Goal: Obtain resource: Download file/media

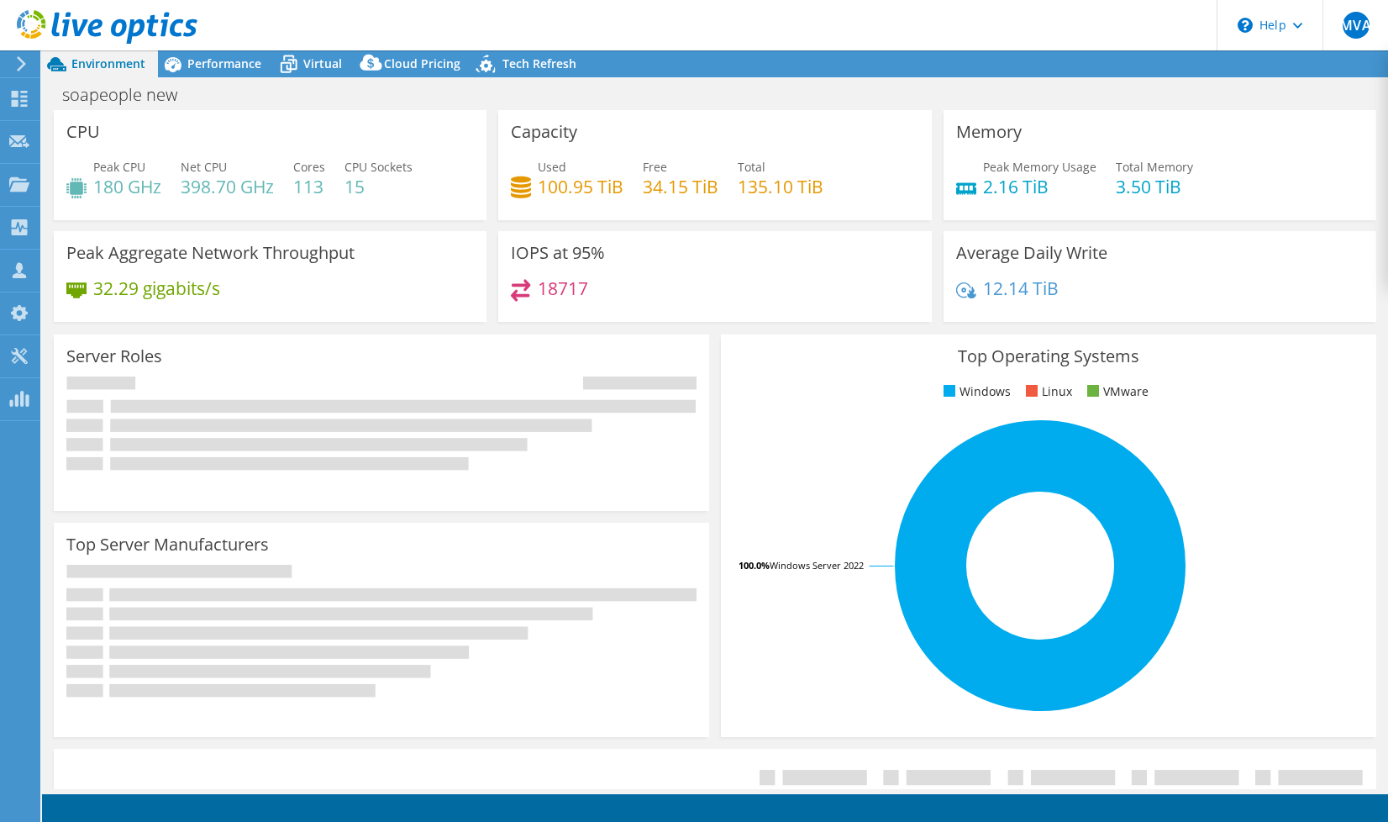
select select "USD"
radio input "true"
radio input "false"
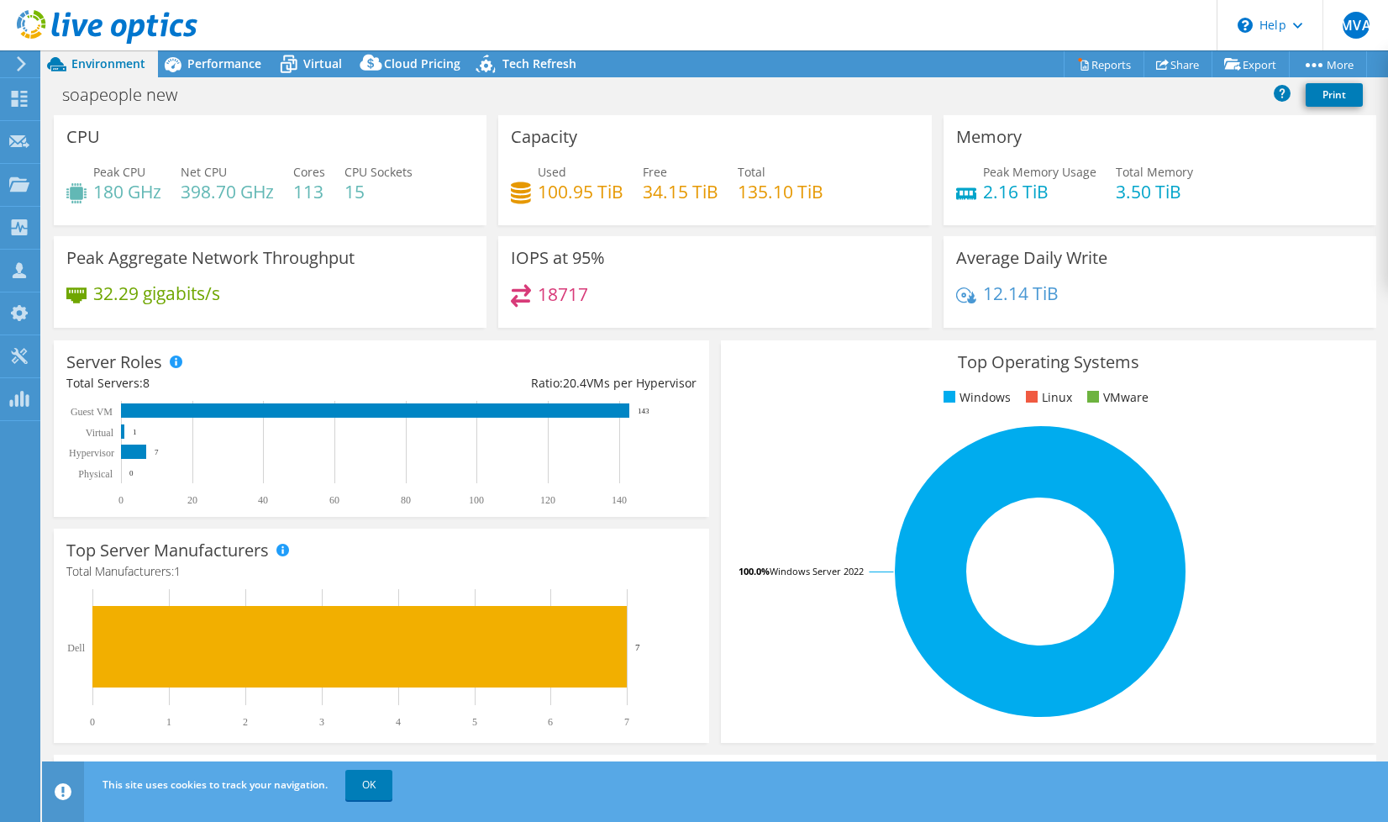
select select "USD"
click at [305, 67] on div "Virtual" at bounding box center [314, 63] width 81 height 27
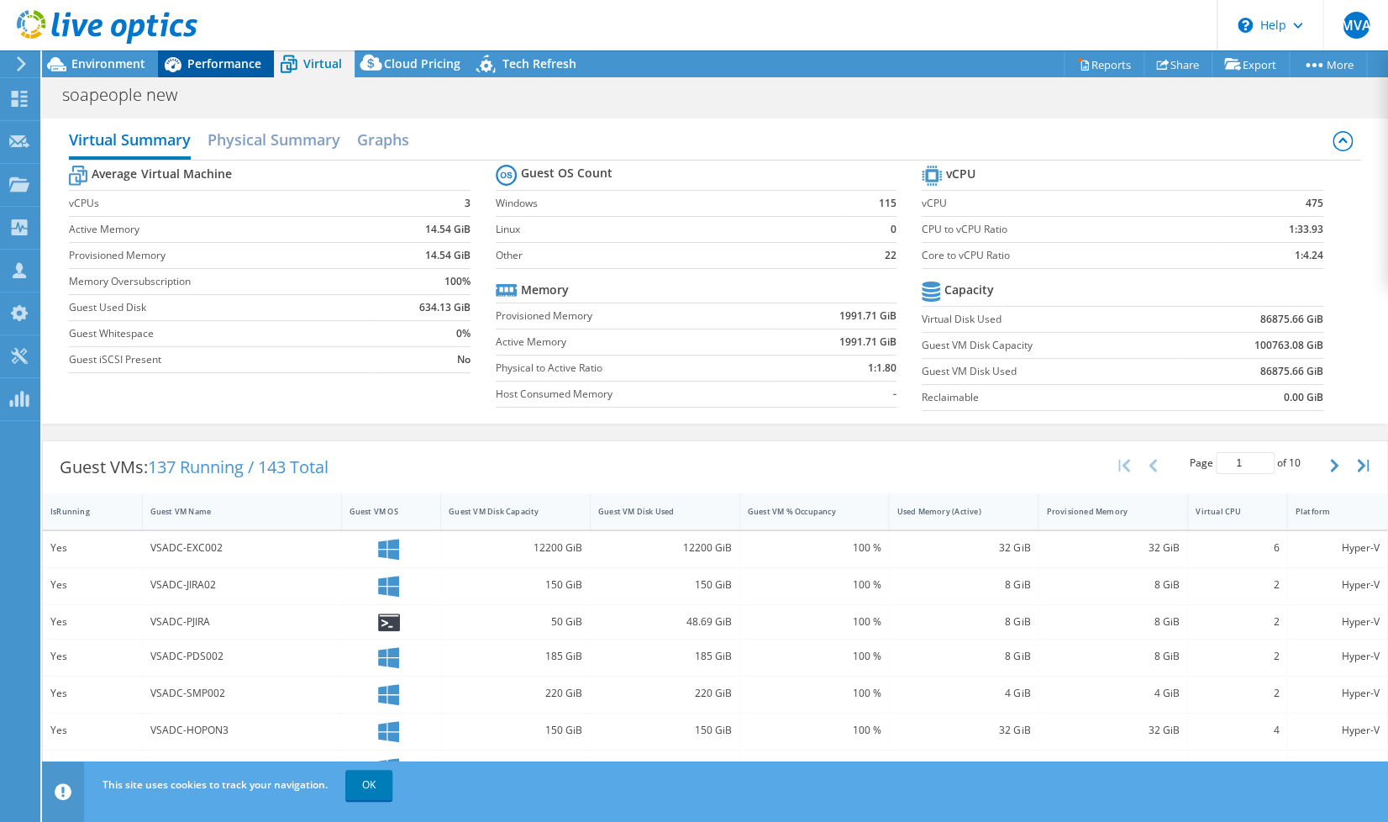
click at [197, 60] on span "Performance" at bounding box center [224, 63] width 74 height 16
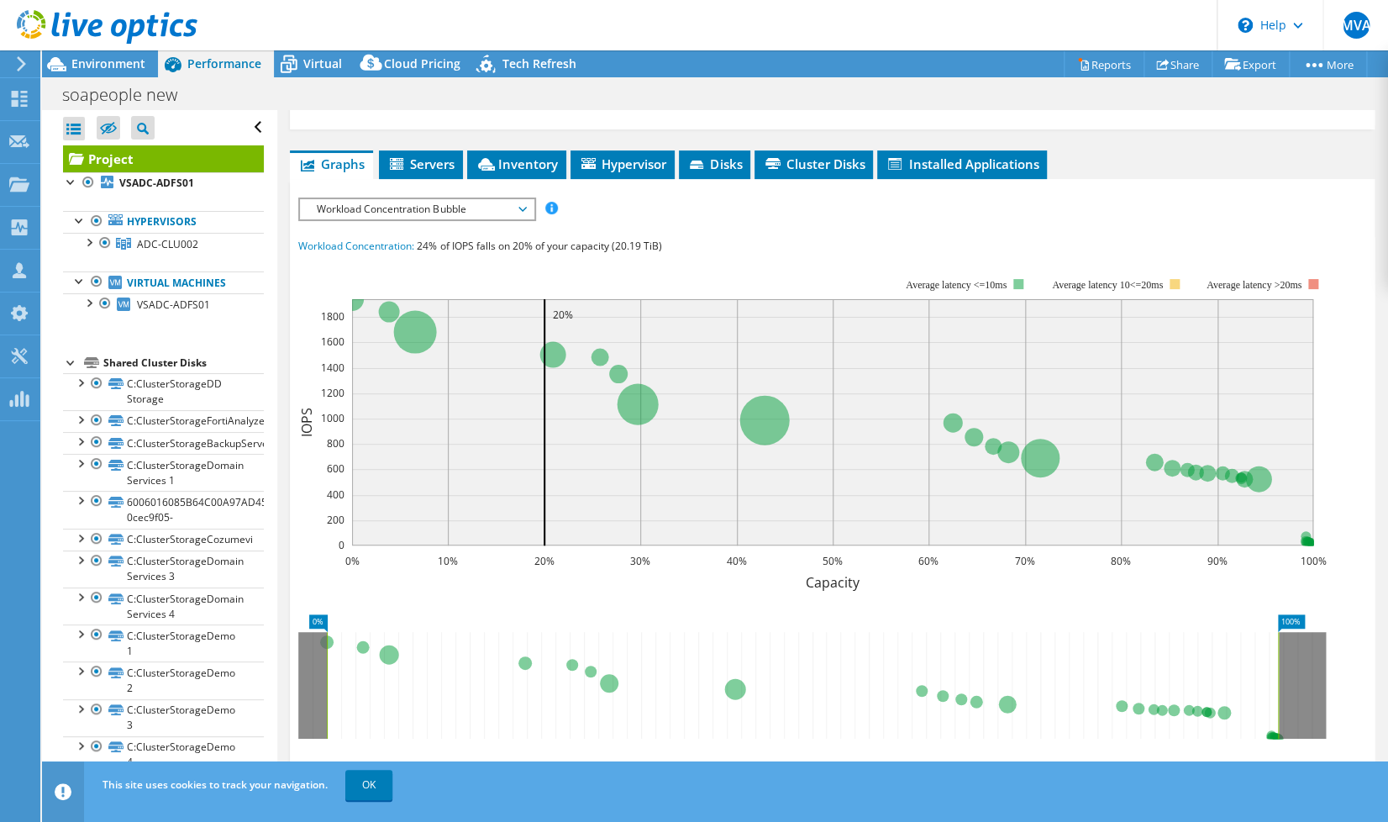
scroll to position [373, 0]
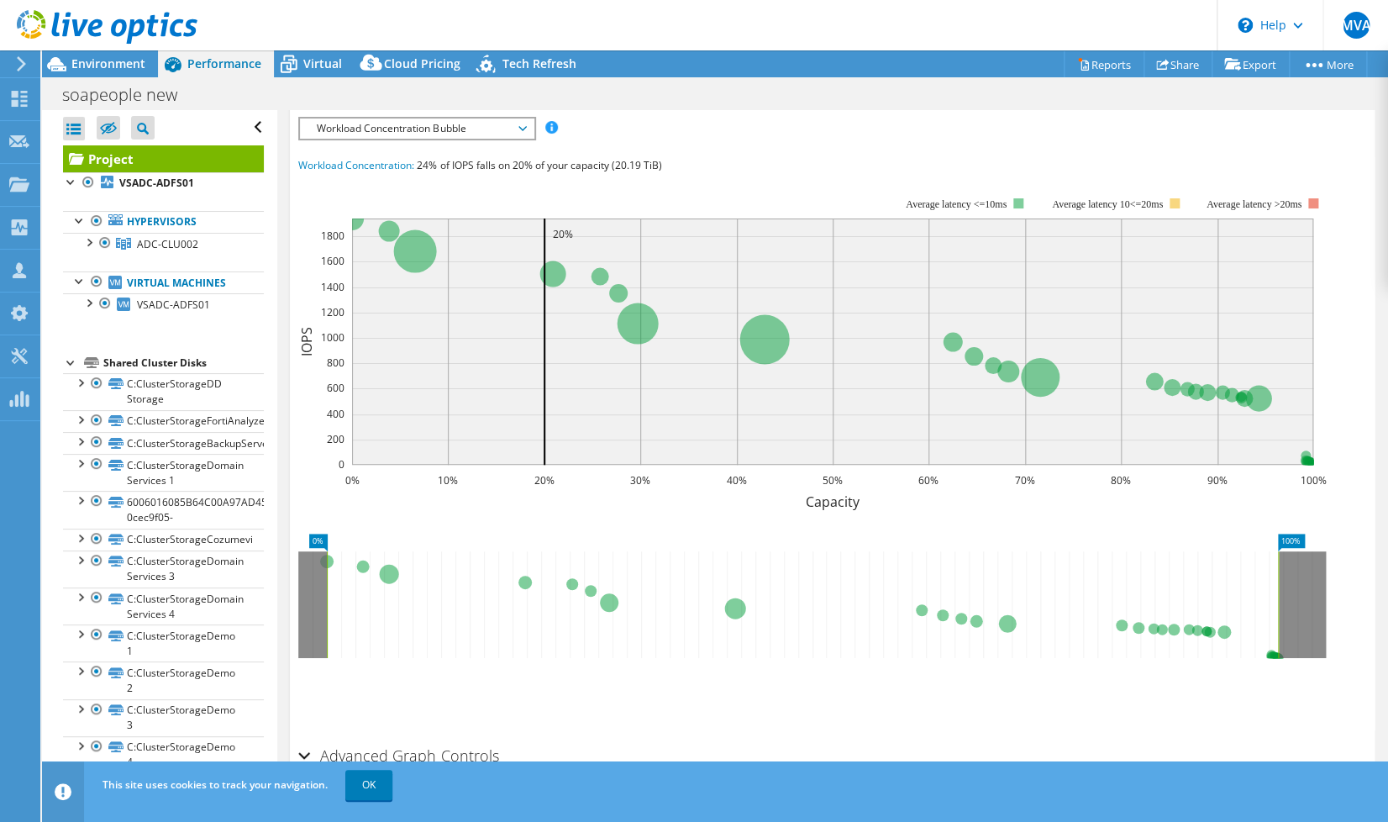
click at [366, 139] on span "Workload Concentration Bubble" at bounding box center [416, 128] width 216 height 20
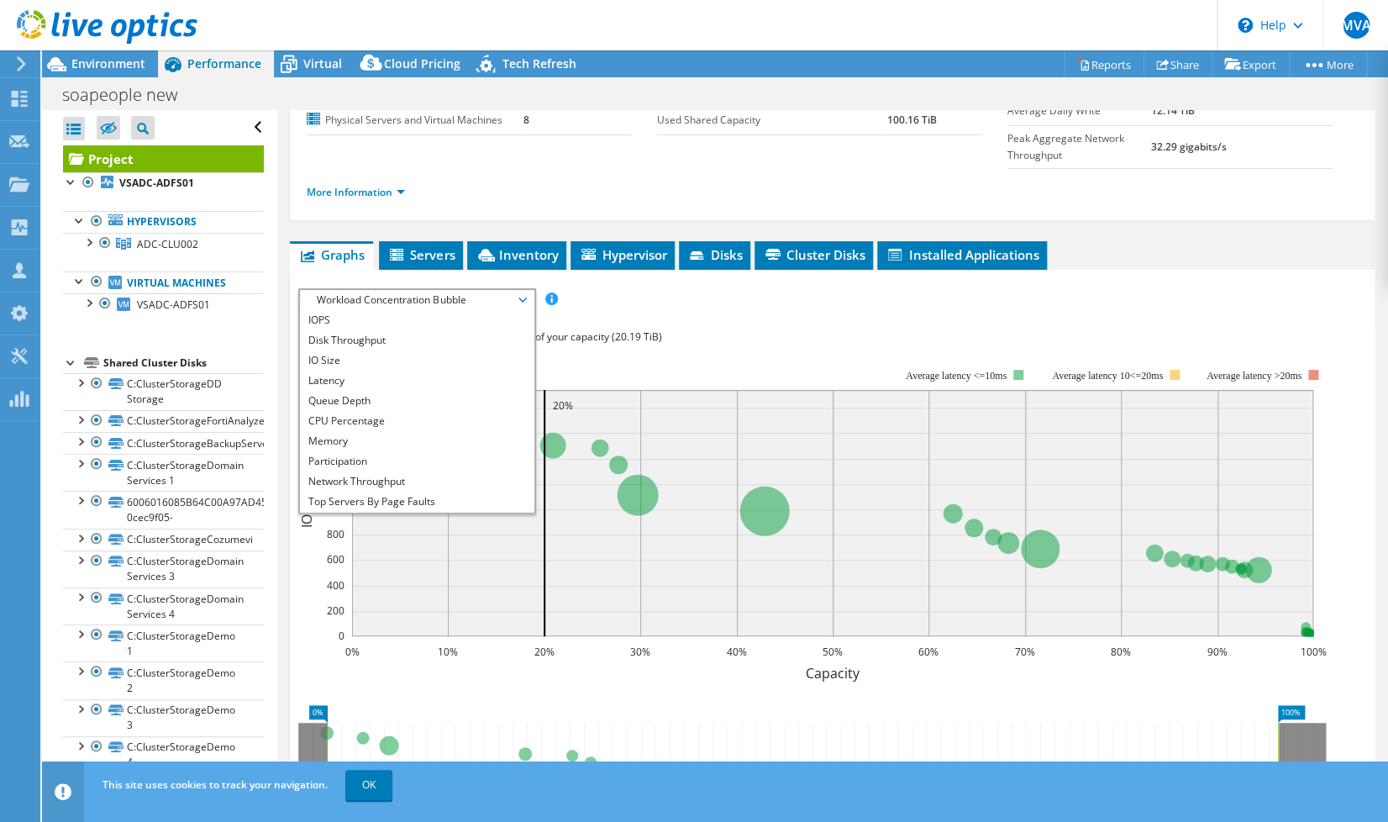
scroll to position [93, 0]
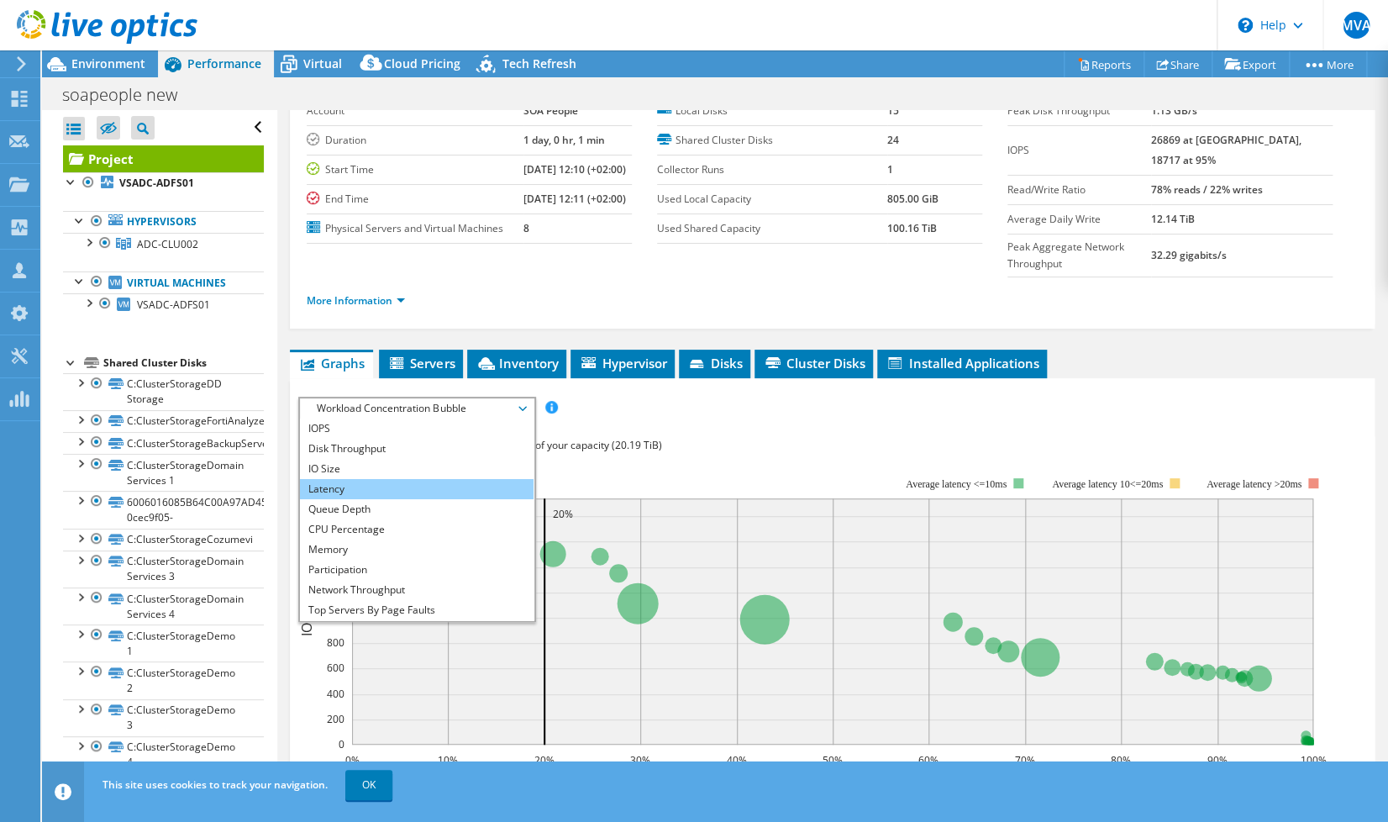
click at [359, 499] on li "Latency" at bounding box center [416, 489] width 233 height 20
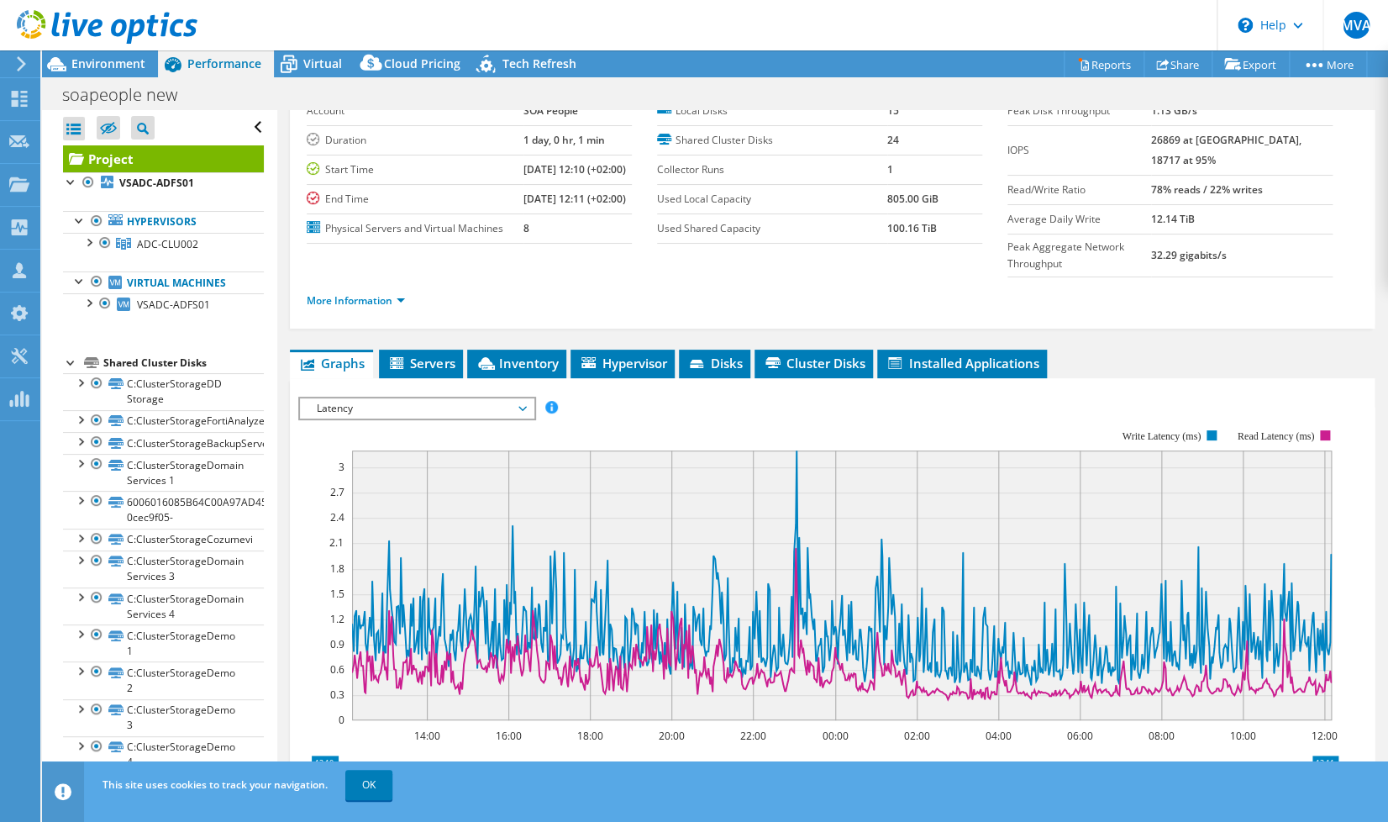
click at [730, 407] on div "IOPS Disk Throughput IO Size Latency Queue Depth CPU Percentage Memory Page Fau…" at bounding box center [832, 679] width 1068 height 582
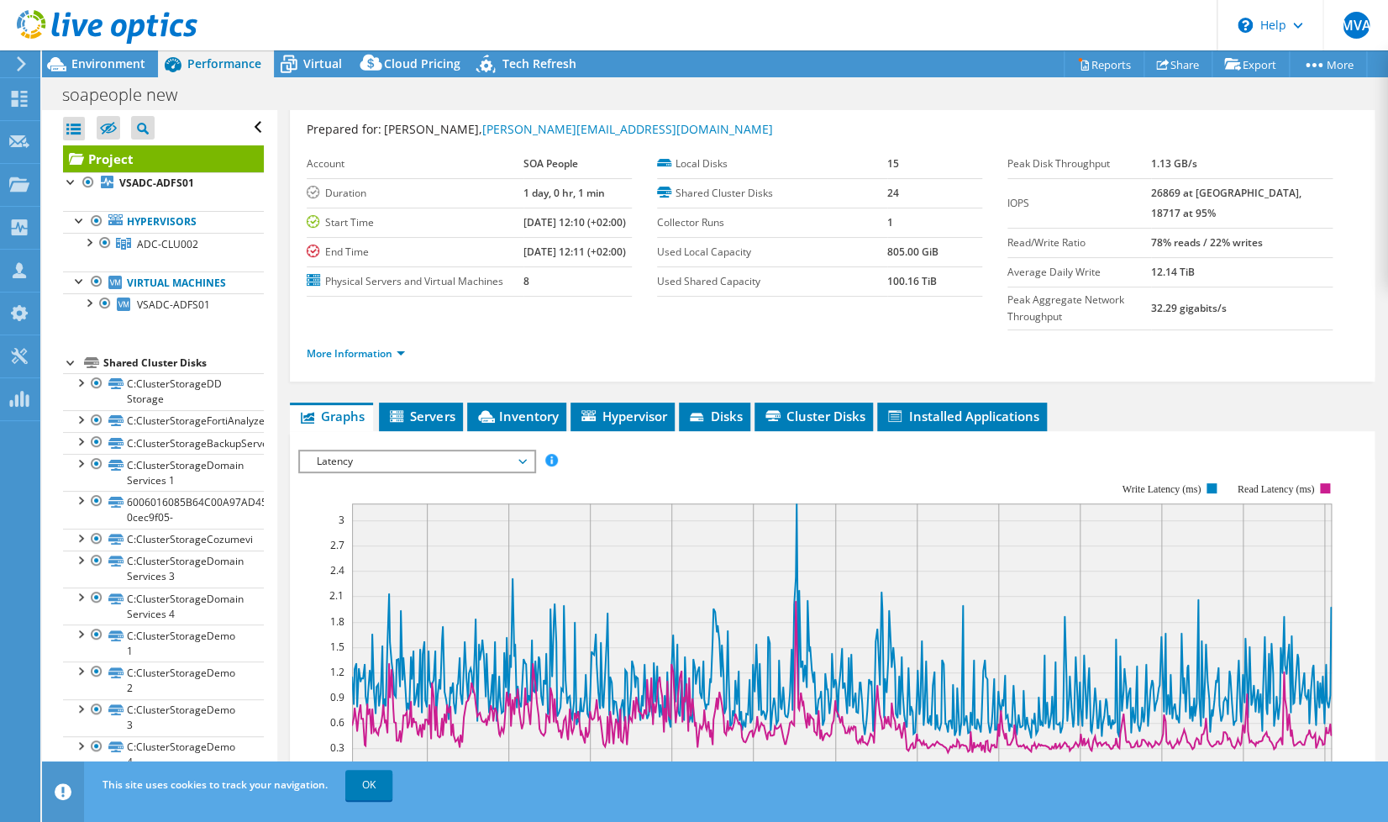
scroll to position [0, 0]
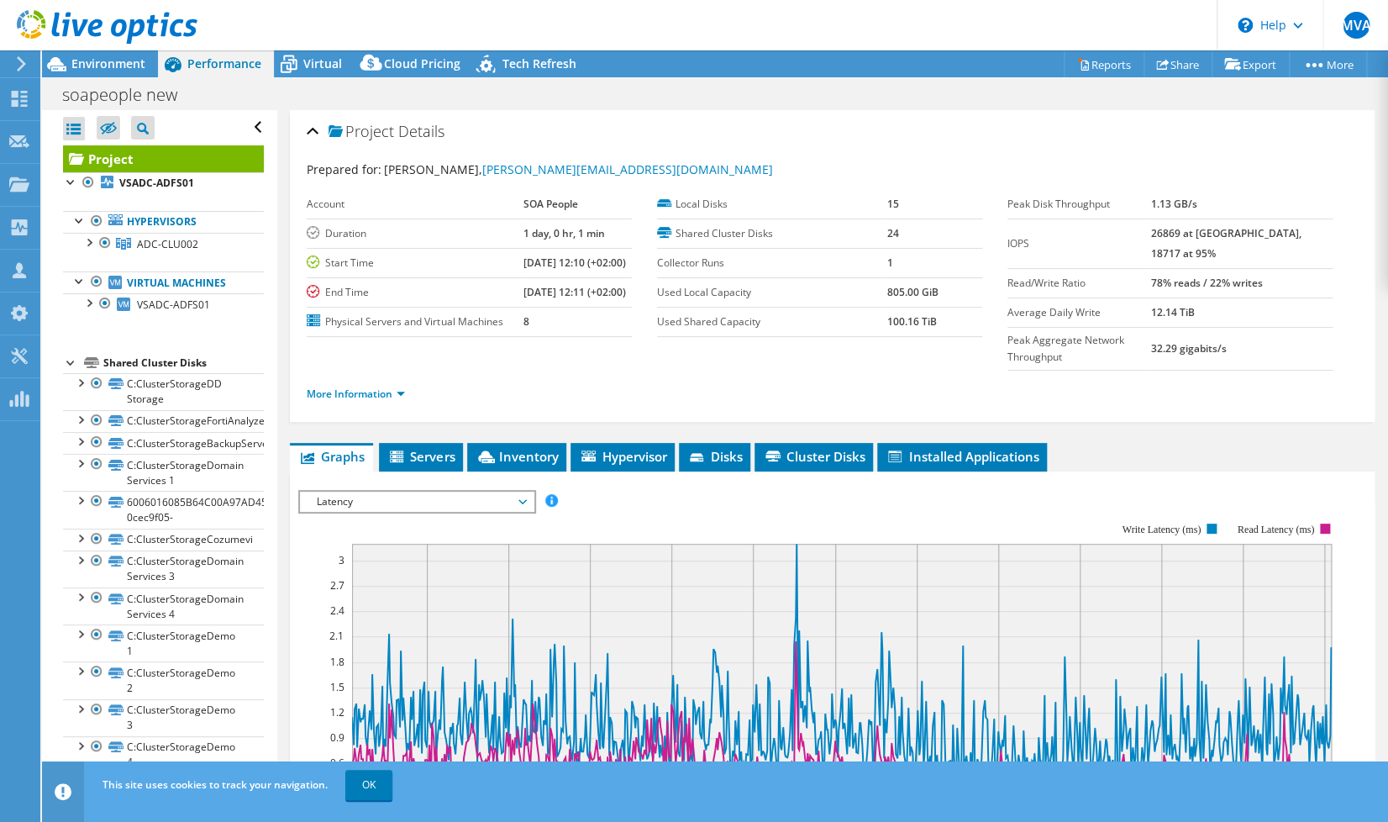
click at [334, 512] on span "Latency" at bounding box center [416, 501] width 216 height 20
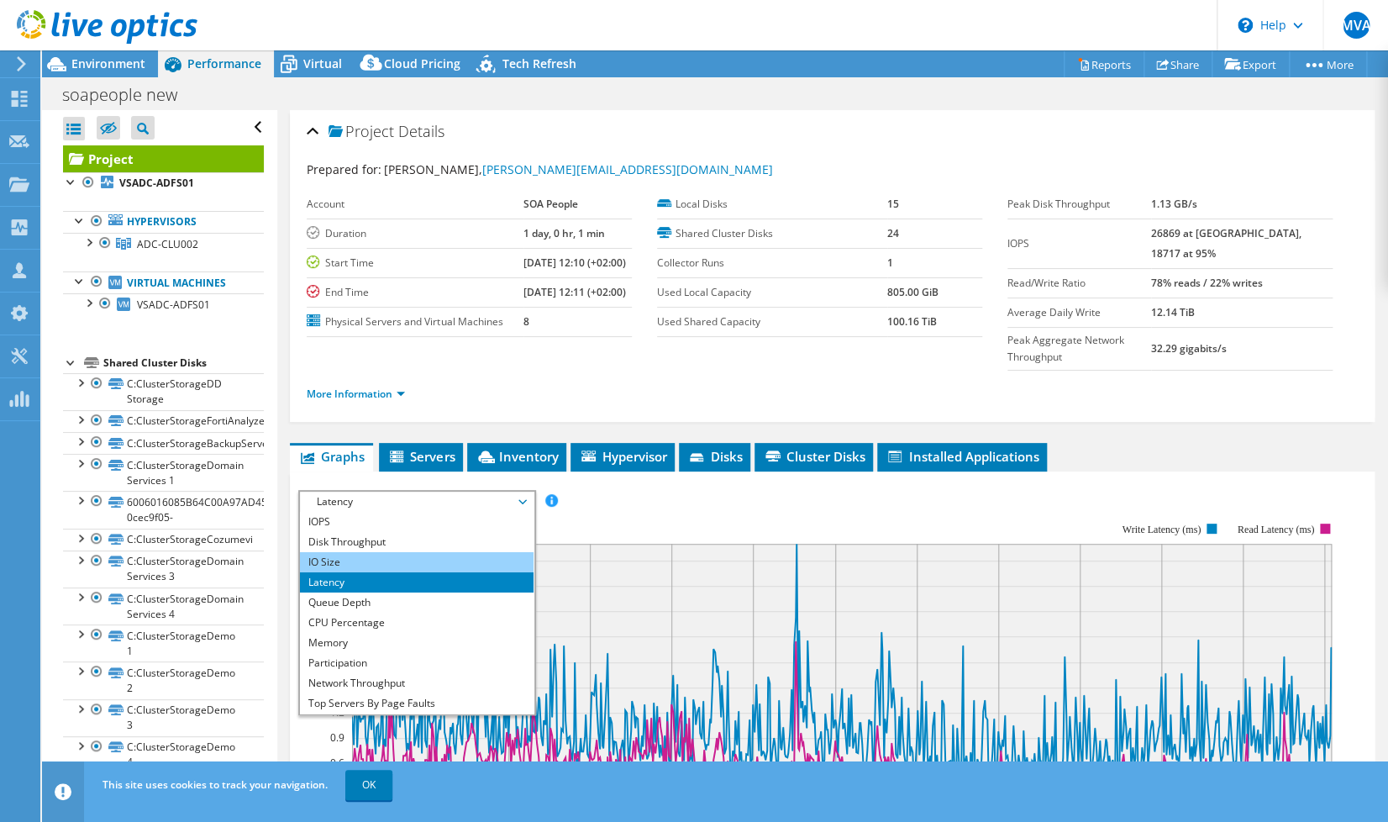
click at [321, 572] on li "IO Size" at bounding box center [416, 562] width 233 height 20
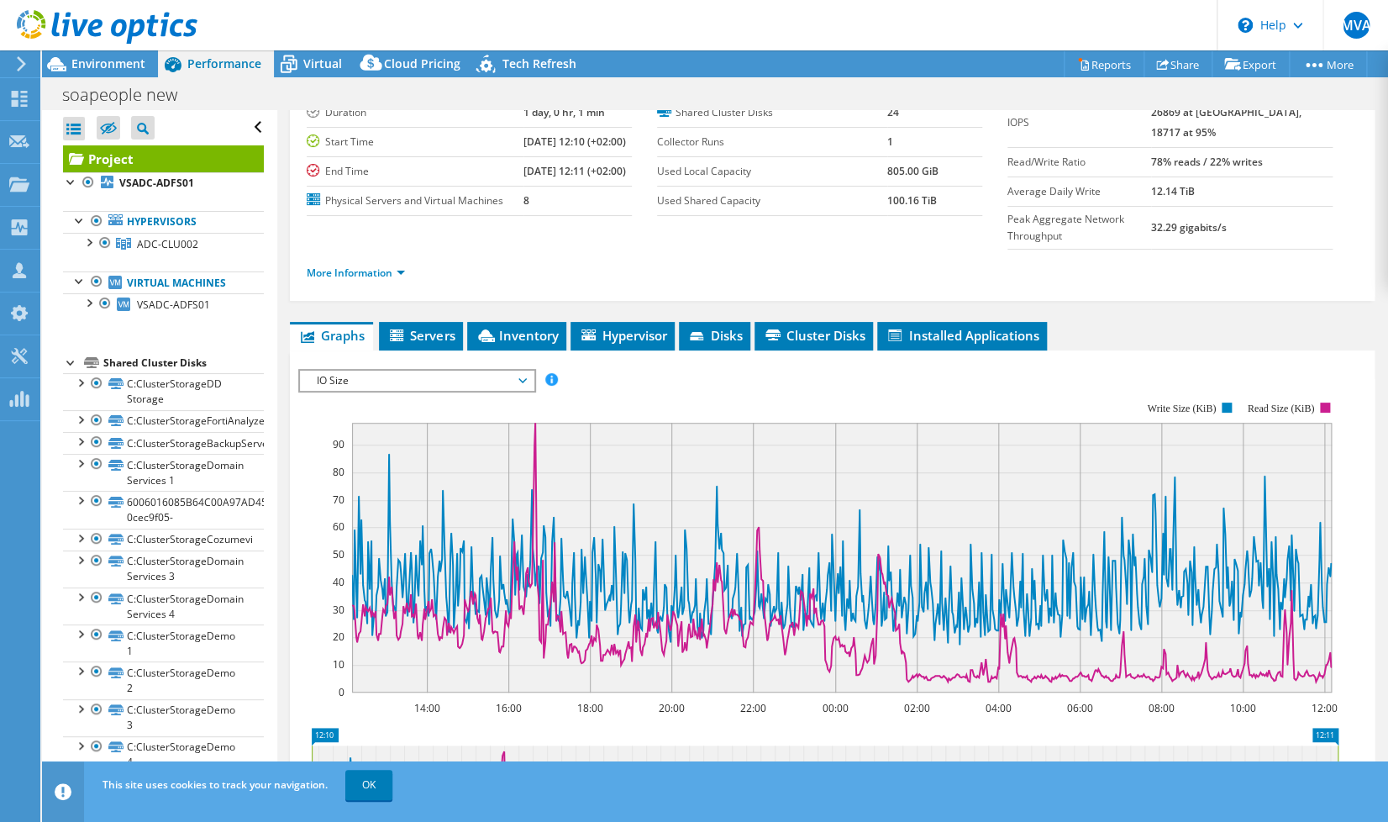
scroll to position [93, 0]
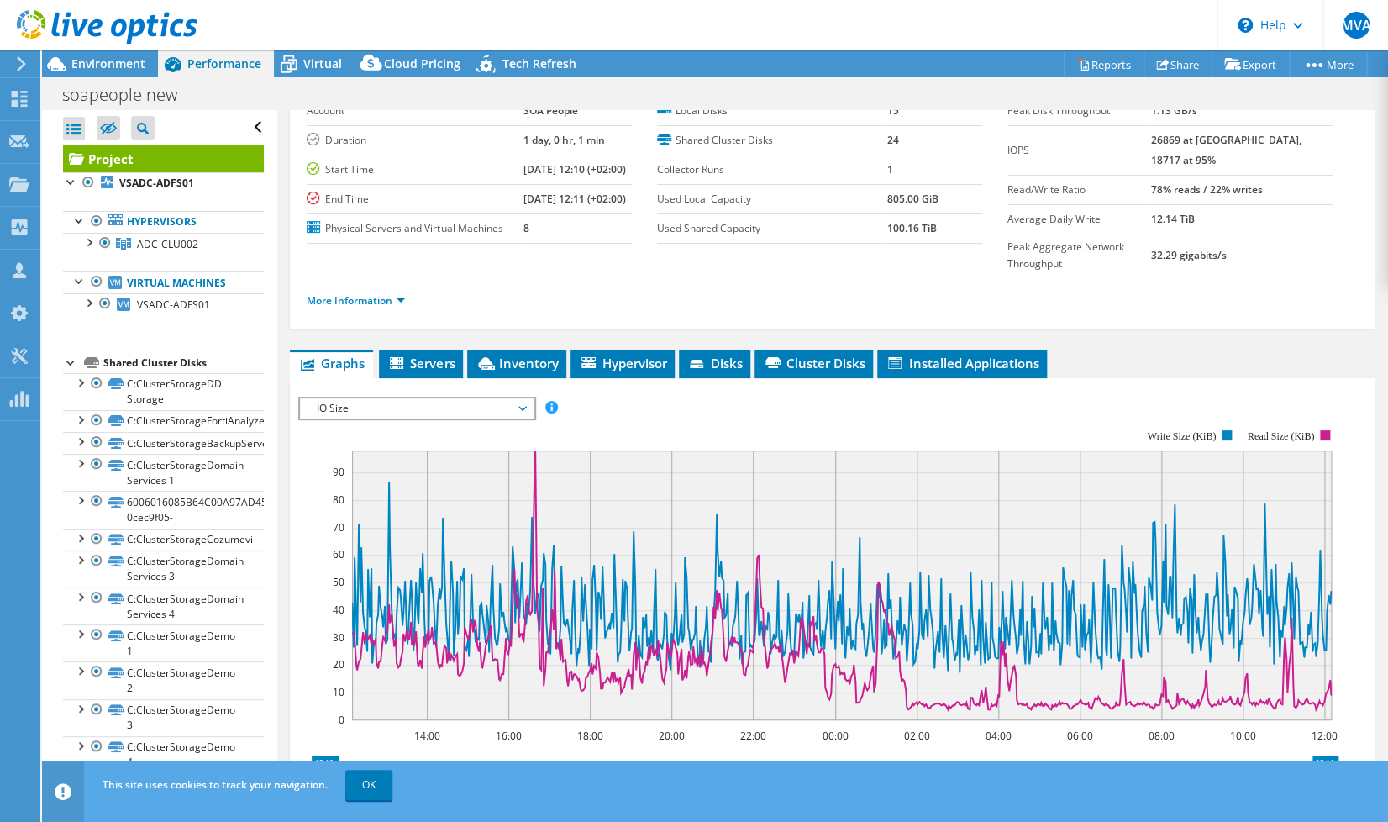
click at [344, 418] on span "IO Size" at bounding box center [416, 408] width 216 height 20
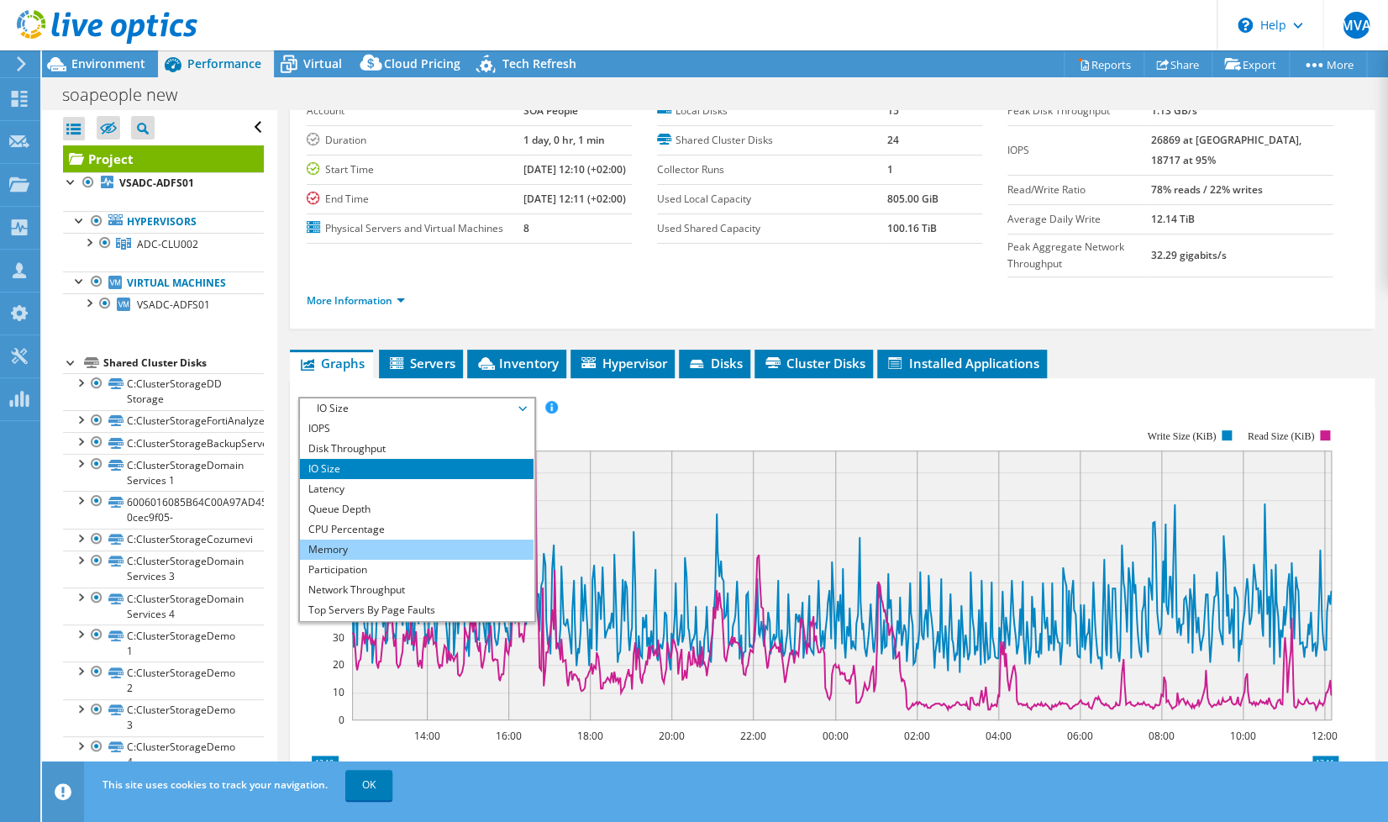
click at [356, 559] on li "Memory" at bounding box center [416, 549] width 233 height 20
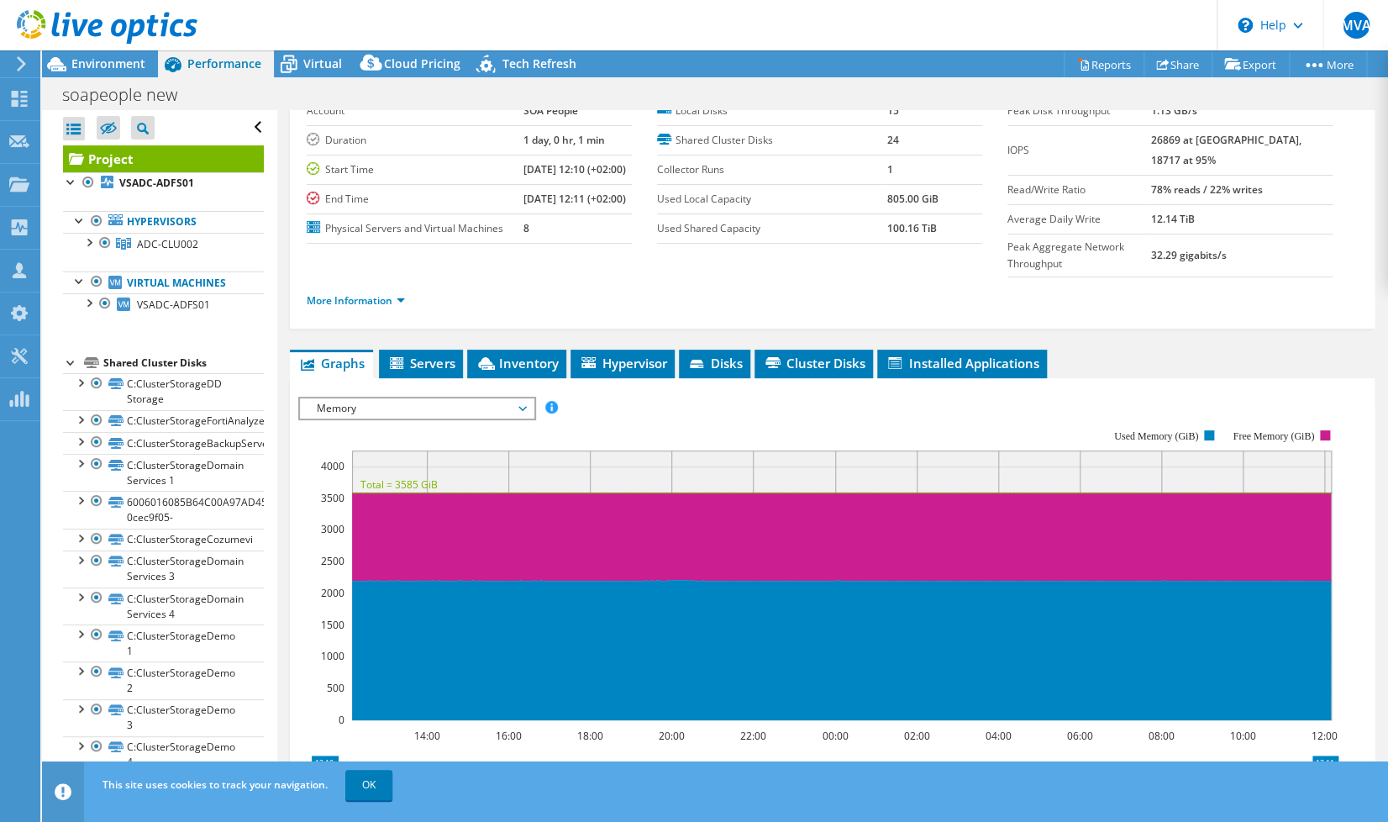
click at [370, 417] on span "Memory" at bounding box center [416, 408] width 216 height 20
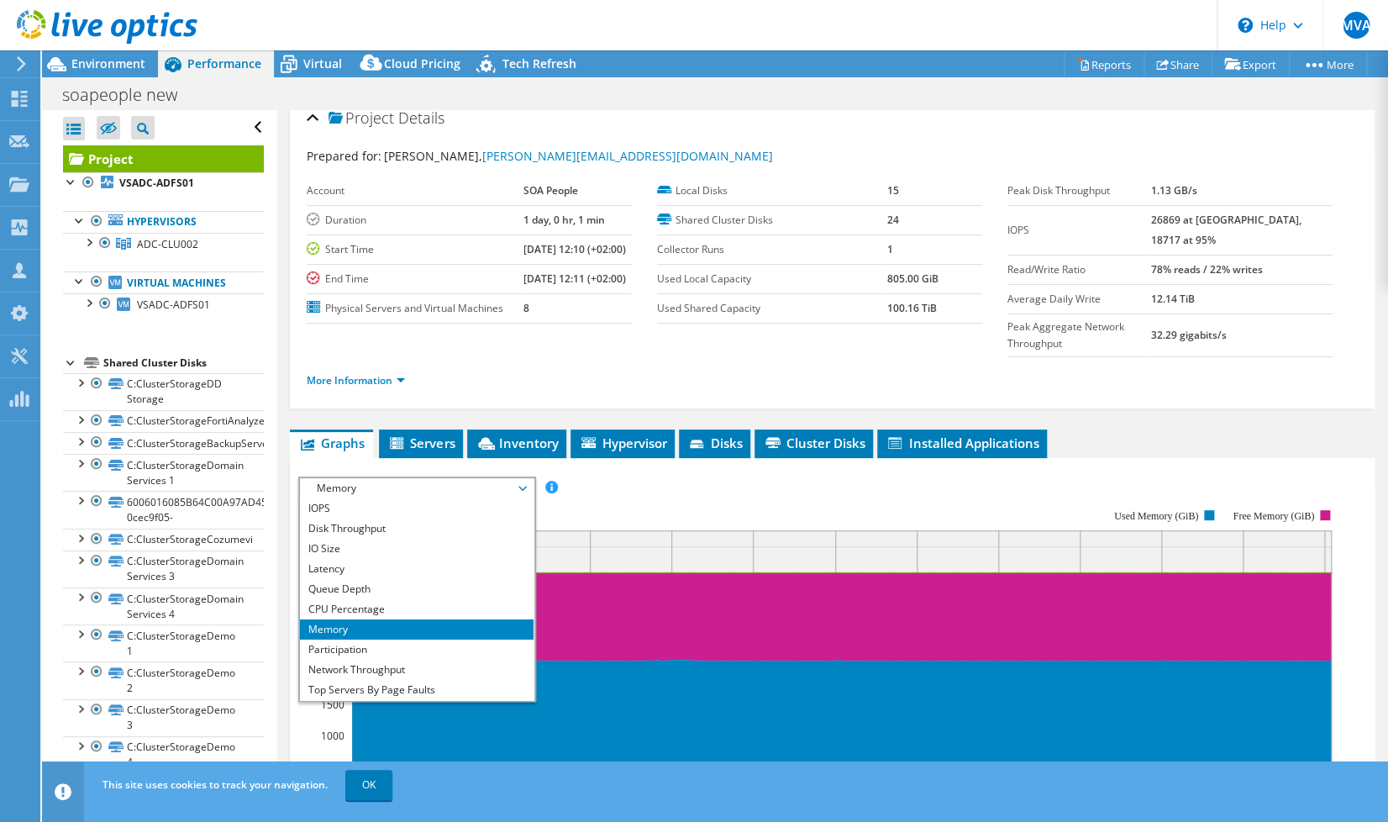
scroll to position [0, 0]
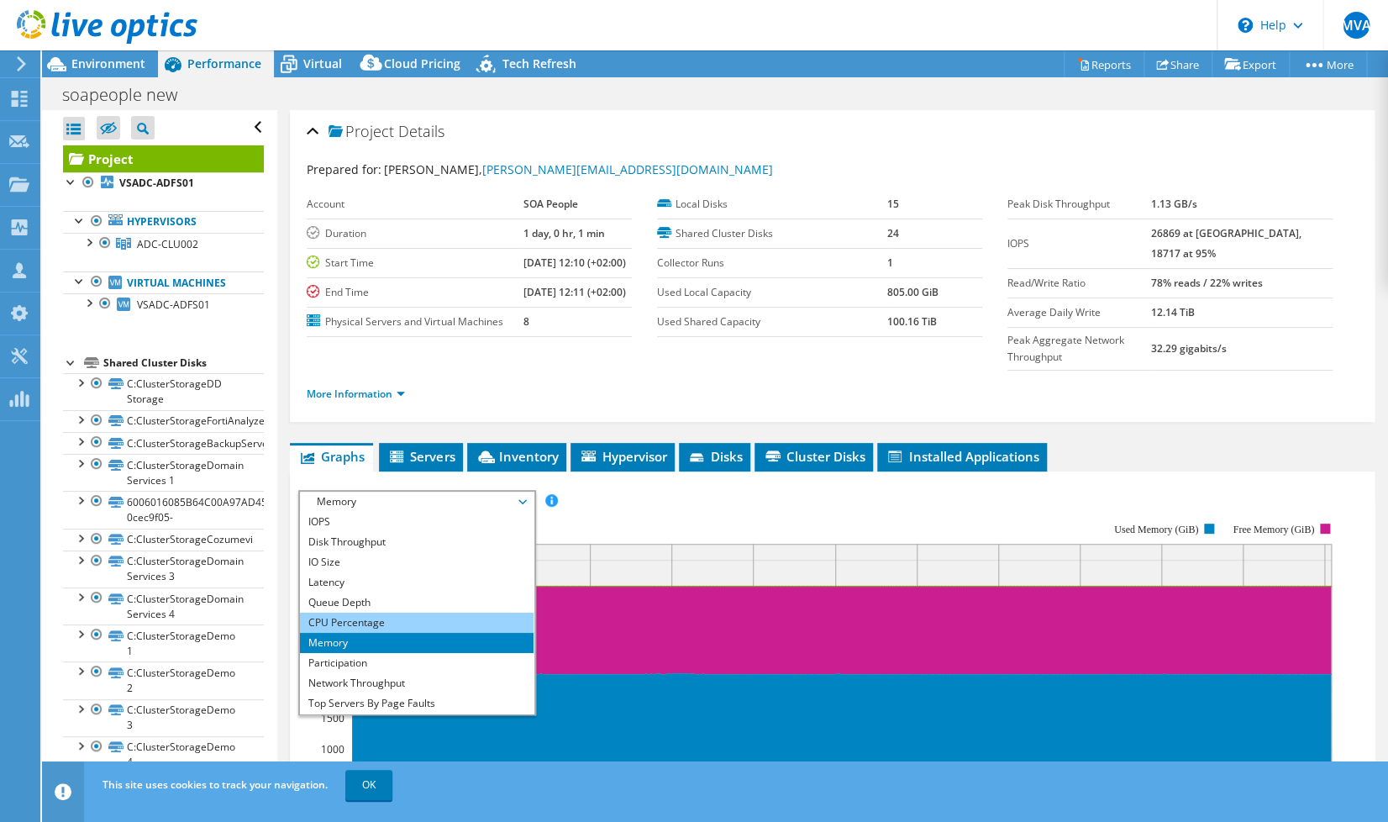
click at [355, 633] on li "CPU Percentage" at bounding box center [416, 622] width 233 height 20
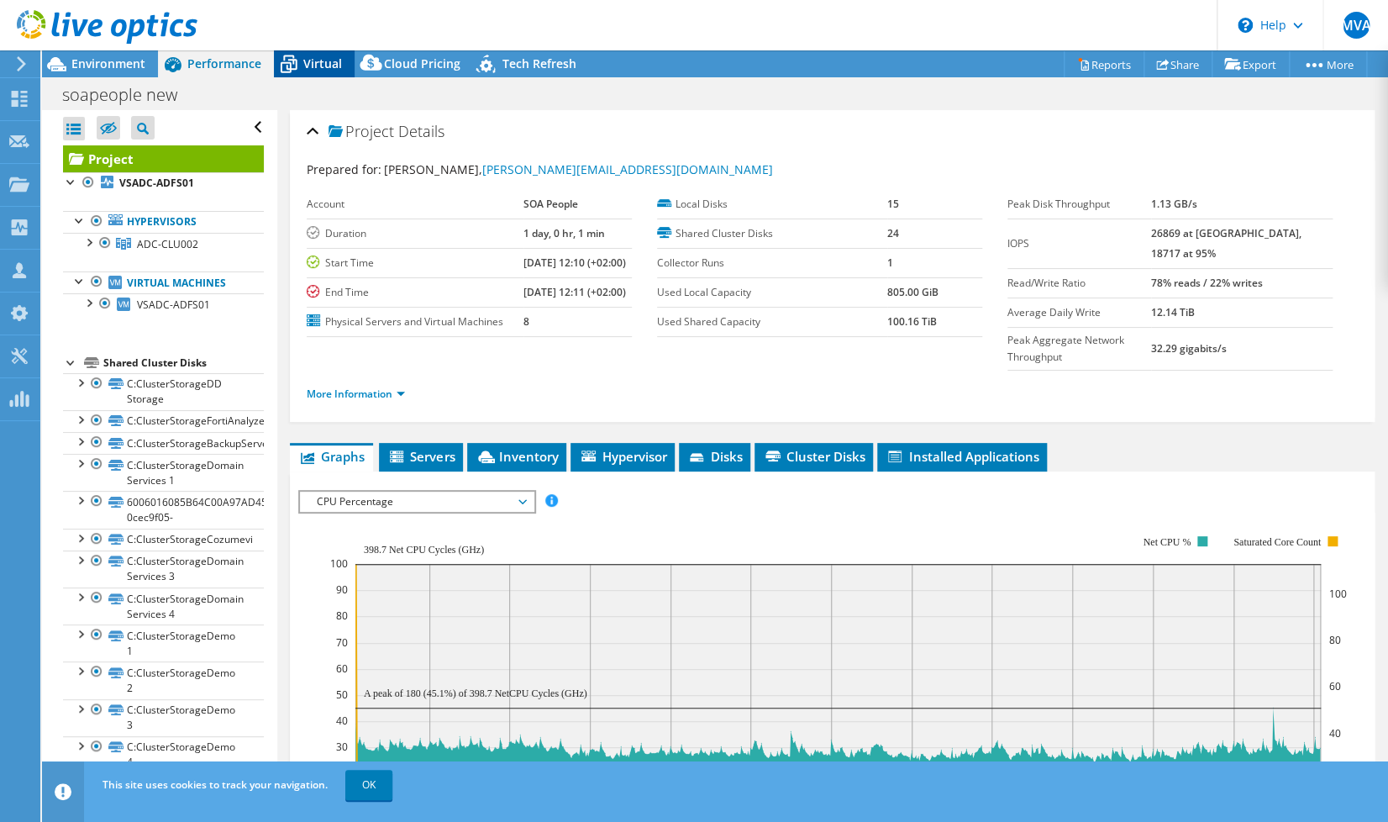
click at [316, 60] on span "Virtual" at bounding box center [322, 63] width 39 height 16
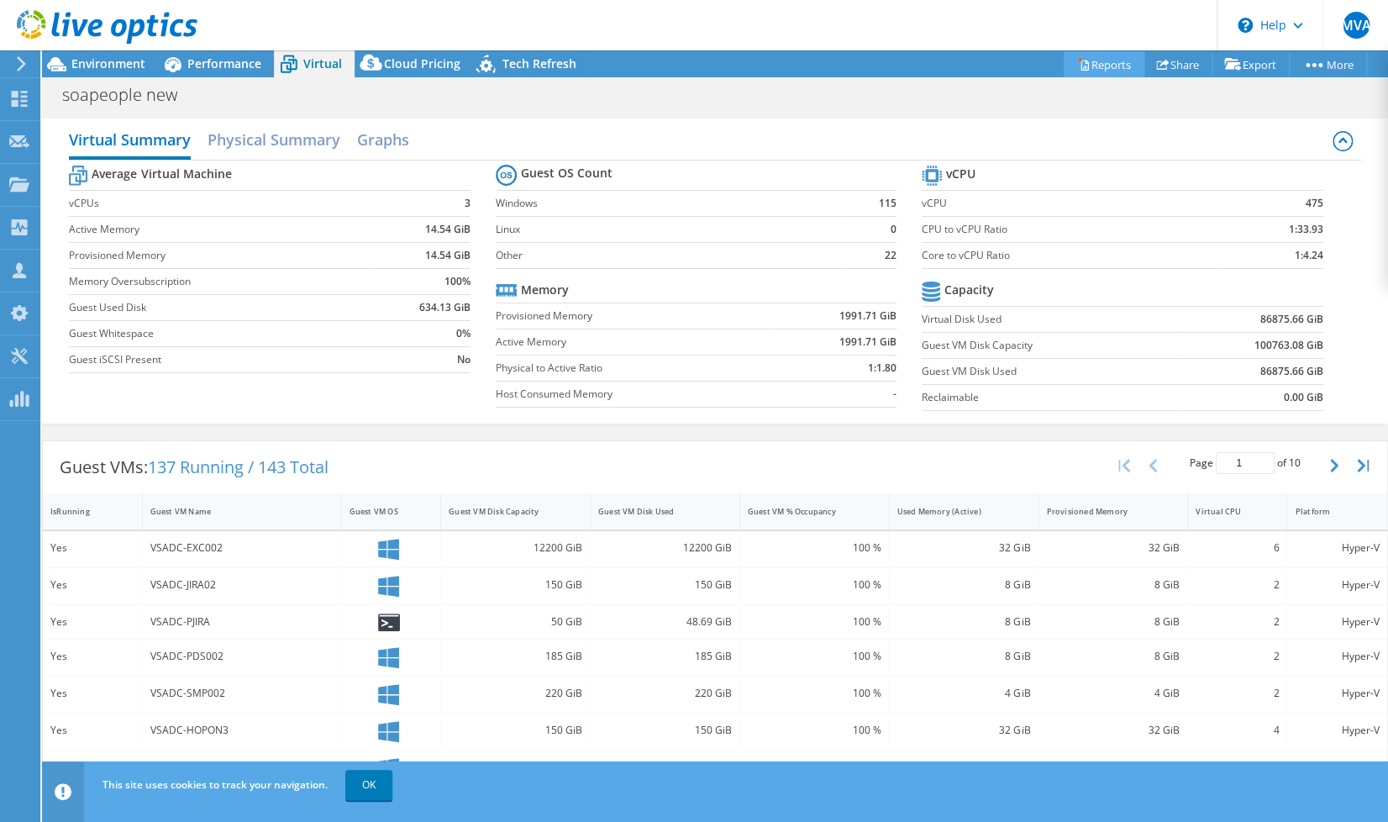
click at [1075, 55] on link "Reports" at bounding box center [1103, 64] width 81 height 26
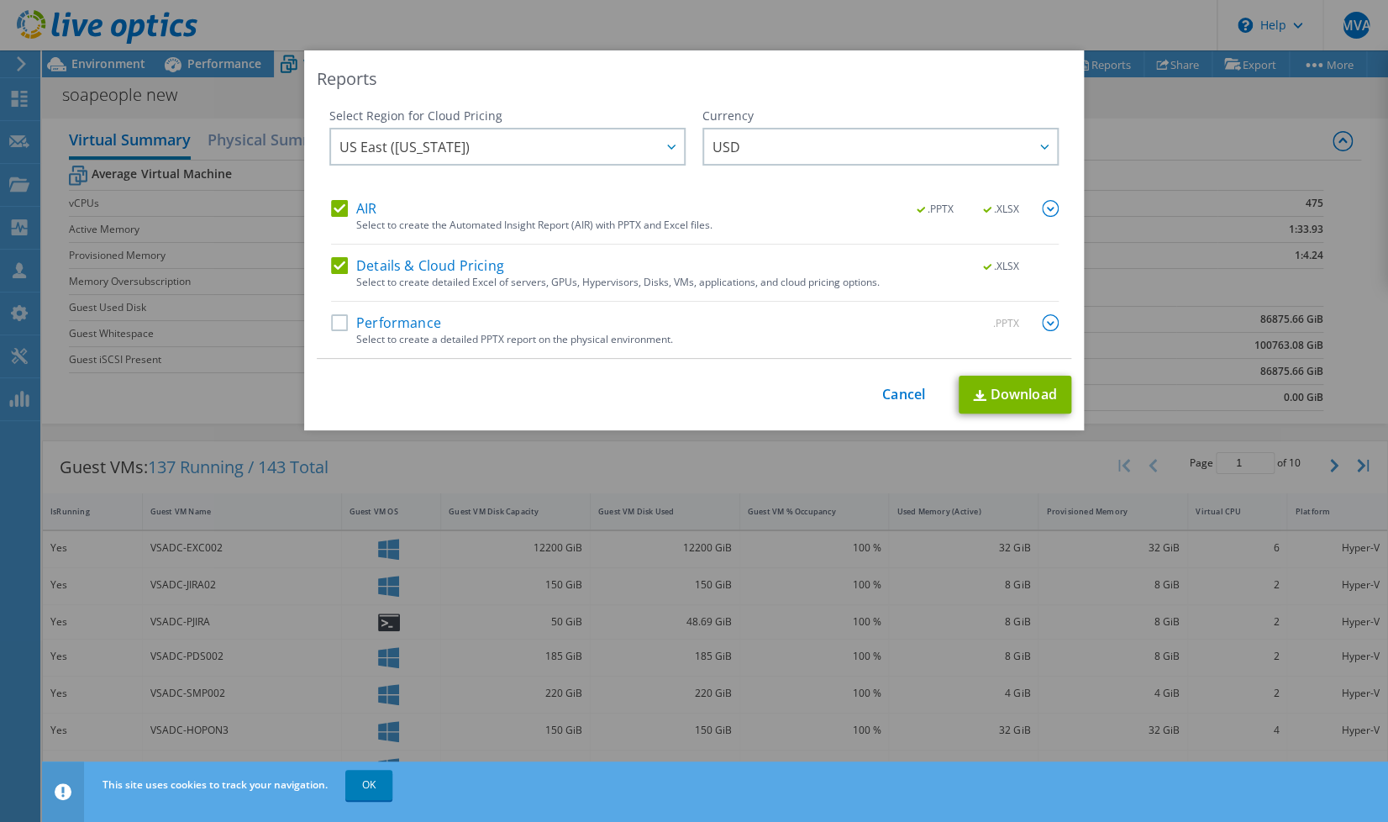
click at [336, 328] on label "Performance" at bounding box center [386, 322] width 110 height 17
click at [0, 0] on input "Performance" at bounding box center [0, 0] width 0 height 0
click at [1028, 395] on link "Download" at bounding box center [1014, 394] width 113 height 38
click at [1192, 99] on div "Reports Select Region for Cloud Pricing Asia Pacific ([GEOGRAPHIC_DATA]) [GEOGR…" at bounding box center [694, 410] width 1388 height 721
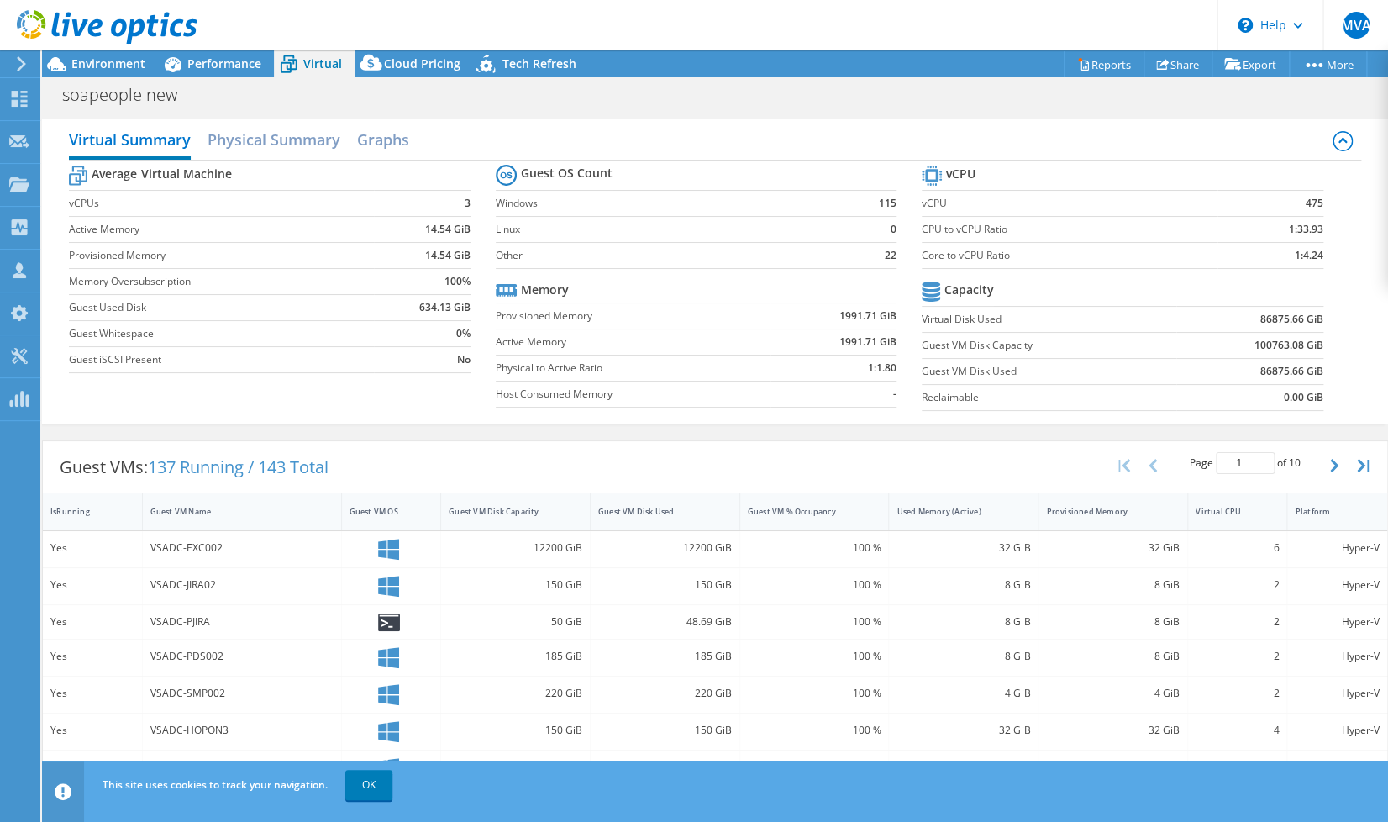
click at [116, 48] on div at bounding box center [98, 28] width 197 height 56
click at [111, 62] on span "Environment" at bounding box center [108, 63] width 74 height 16
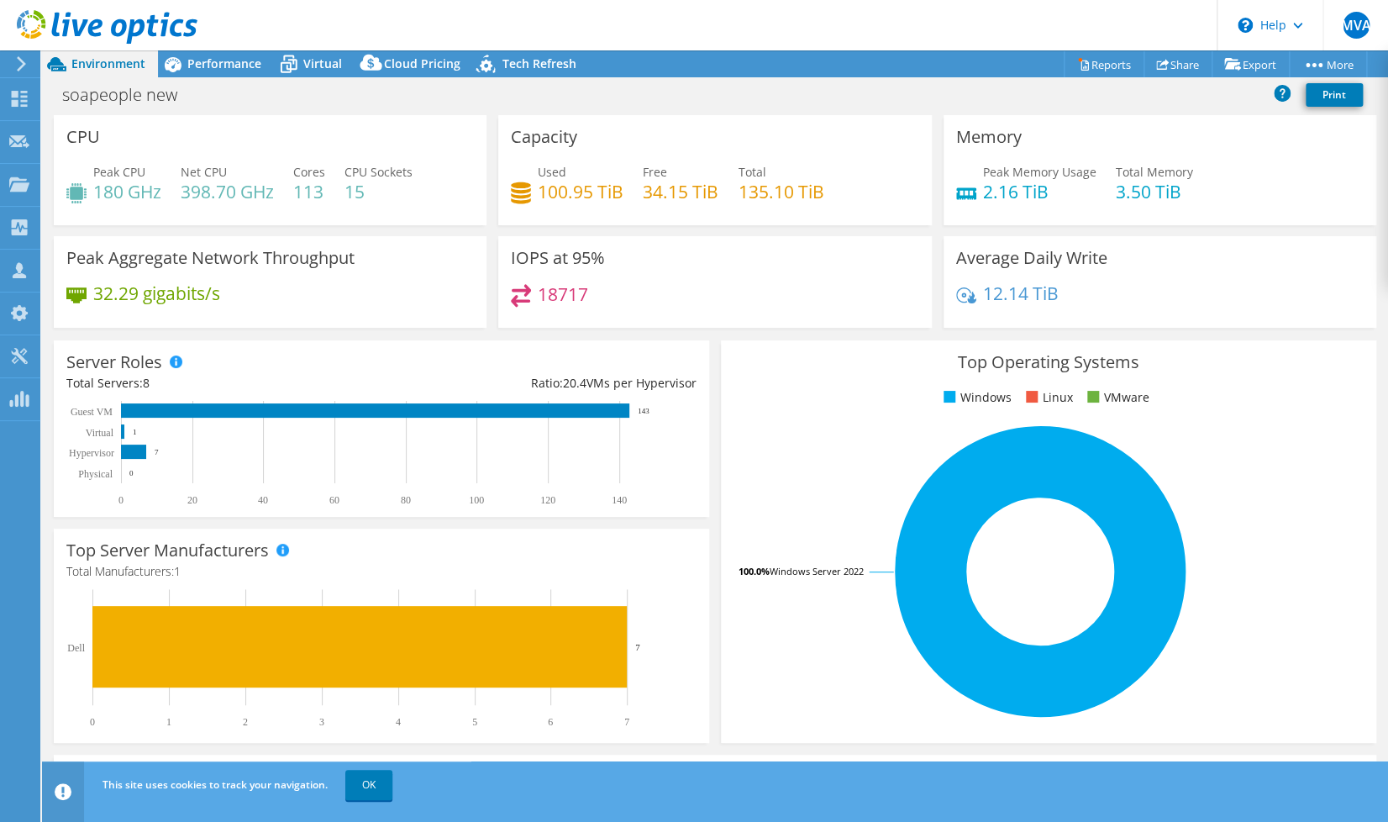
click at [580, 388] on div "Ratio: 20.4 VMs per Hypervisor" at bounding box center [538, 383] width 315 height 18
click at [220, 55] on span "Performance" at bounding box center [224, 63] width 74 height 16
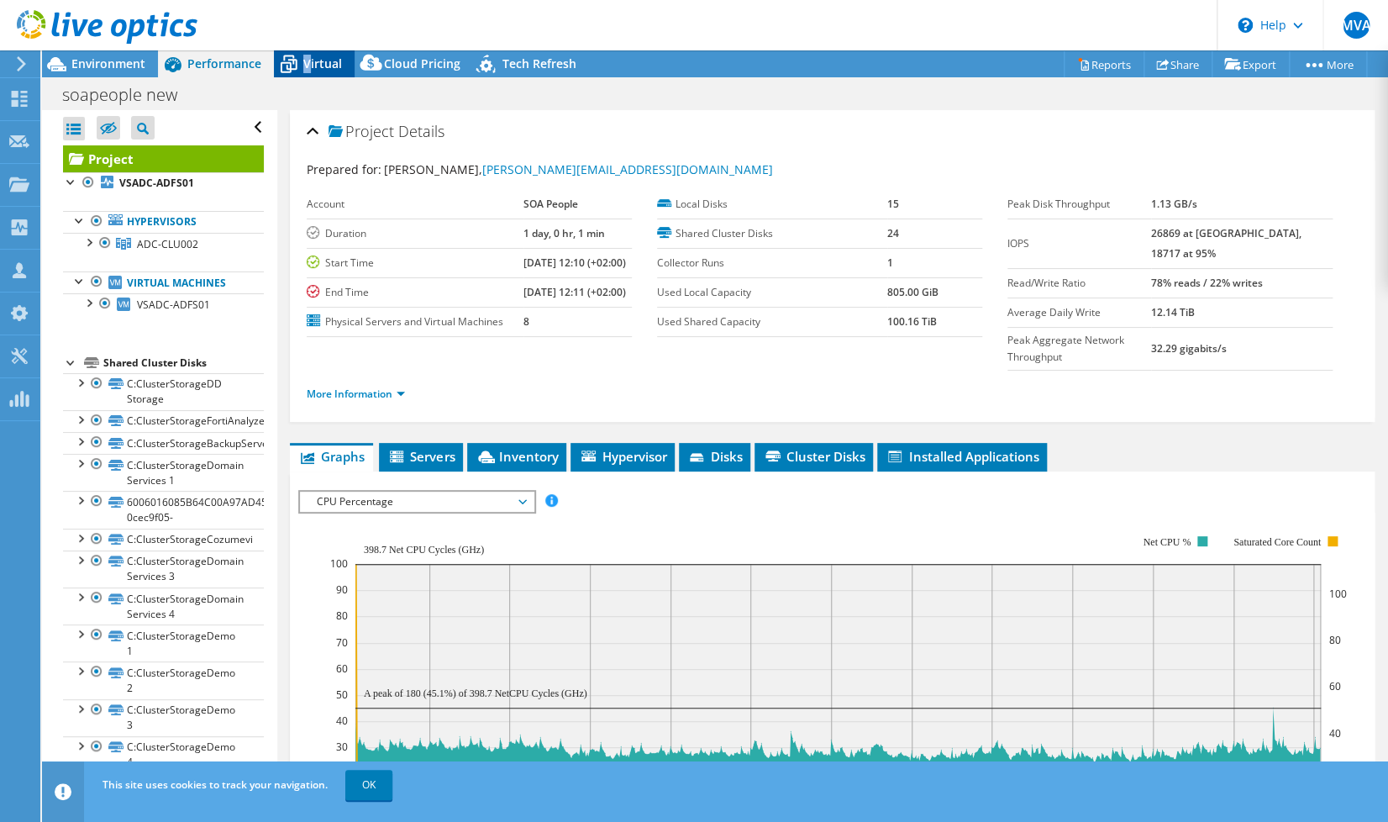
click at [307, 68] on span "Virtual" at bounding box center [322, 63] width 39 height 16
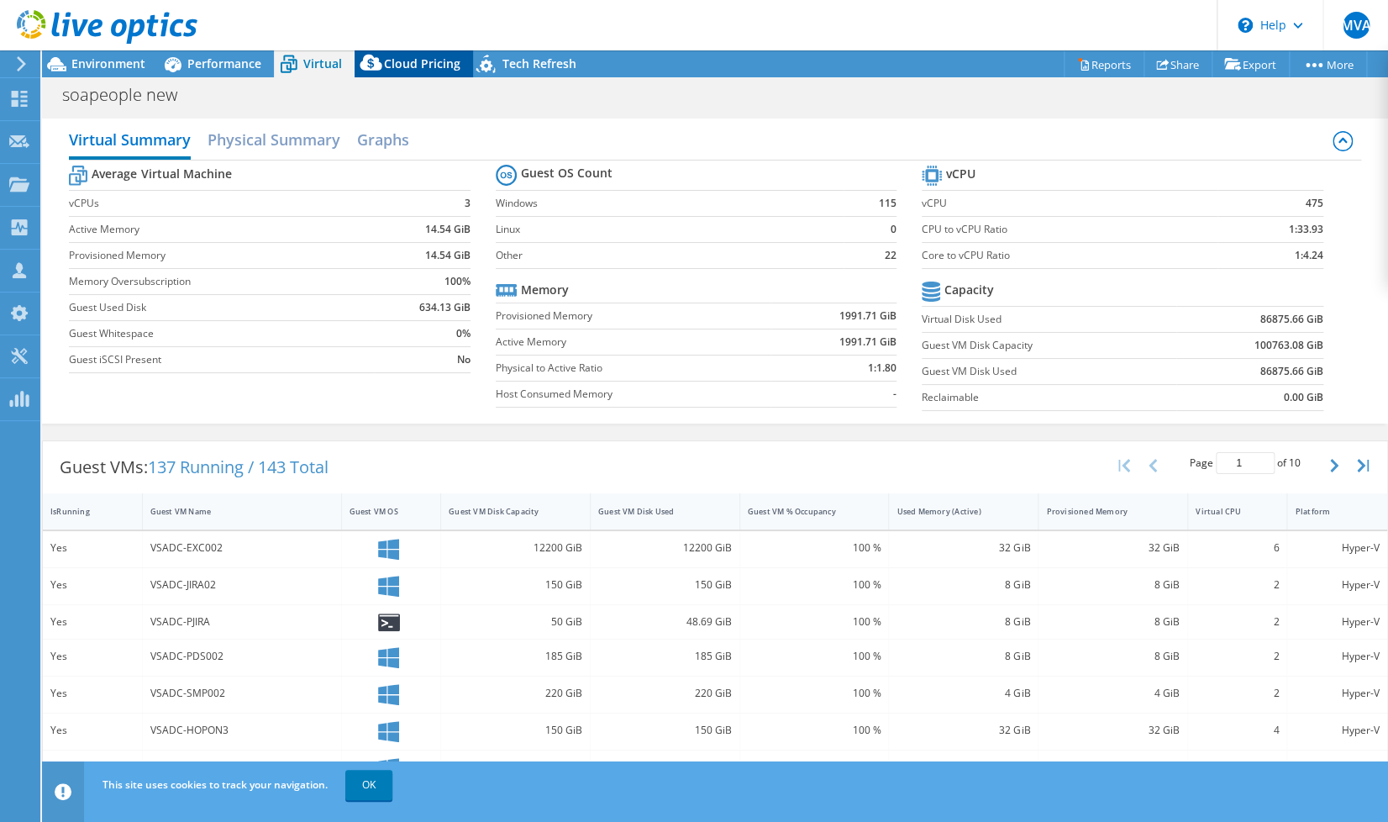
click at [398, 74] on div "Cloud Pricing" at bounding box center [413, 63] width 118 height 27
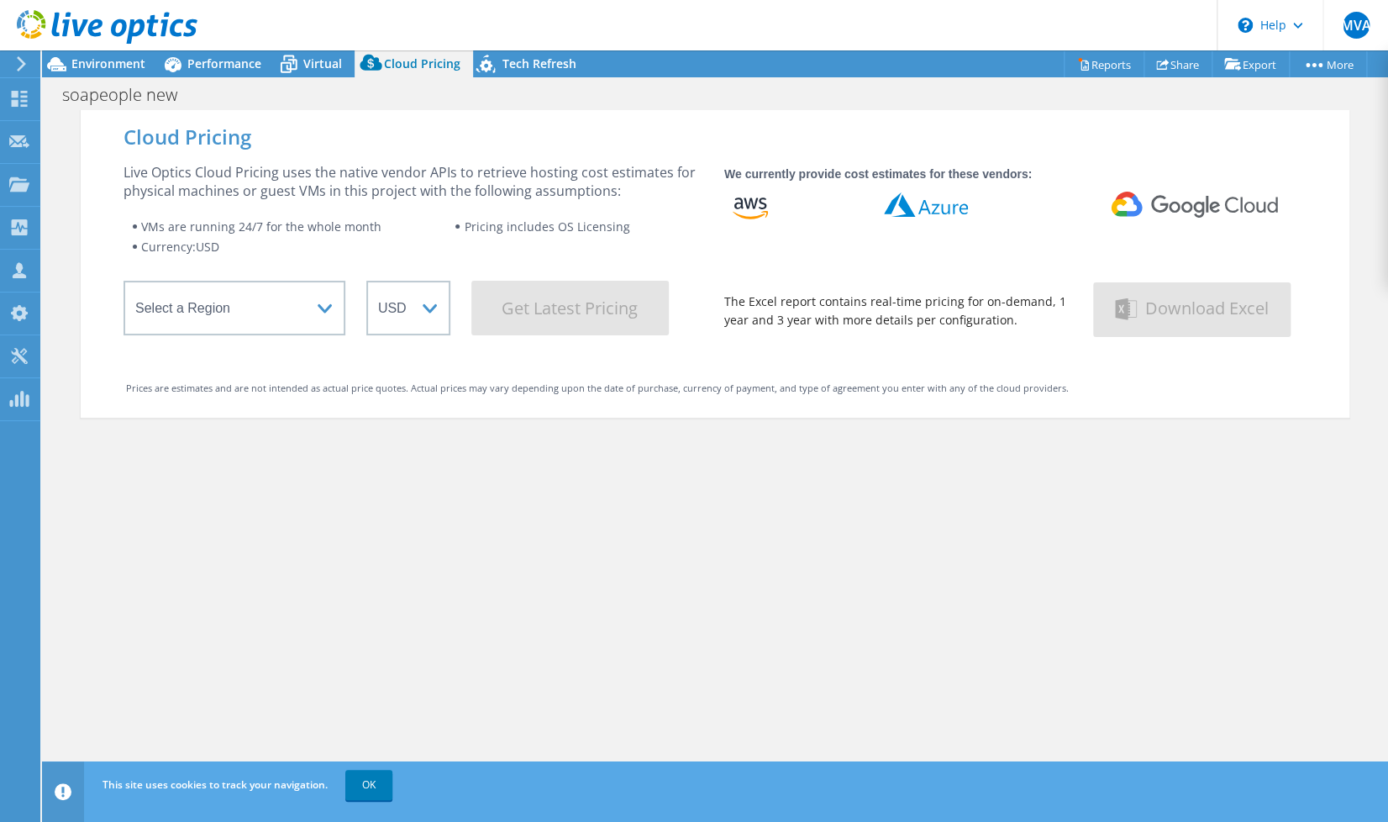
click at [375, 491] on div "Cloud Pricing Live Optics Cloud Pricing uses the native vendor APIs to retrieve…" at bounding box center [715, 521] width 1268 height 822
